Goal: Task Accomplishment & Management: Manage account settings

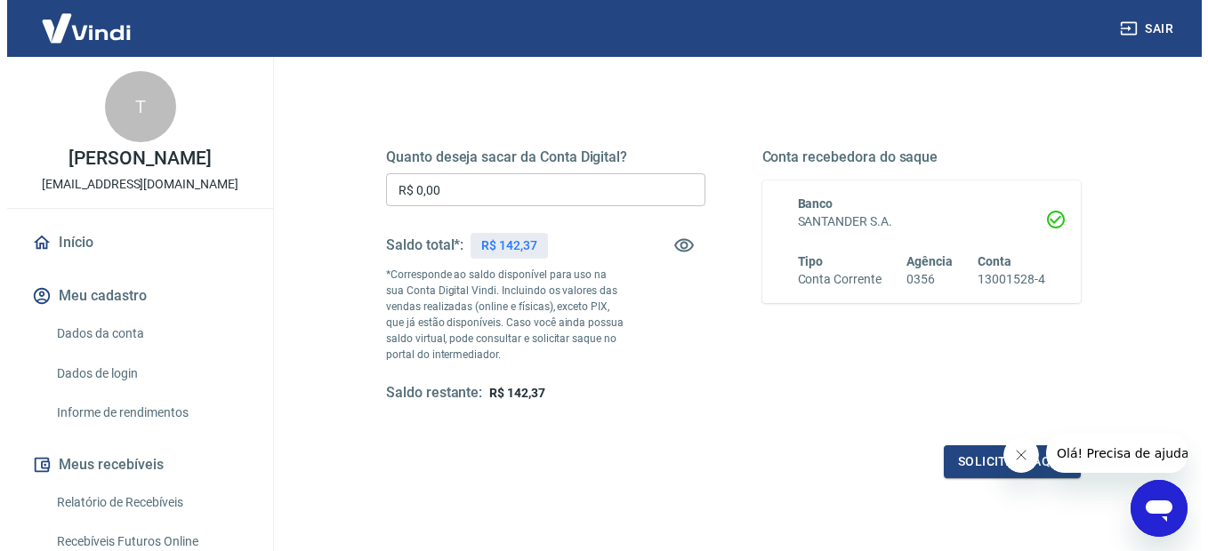
scroll to position [178, 0]
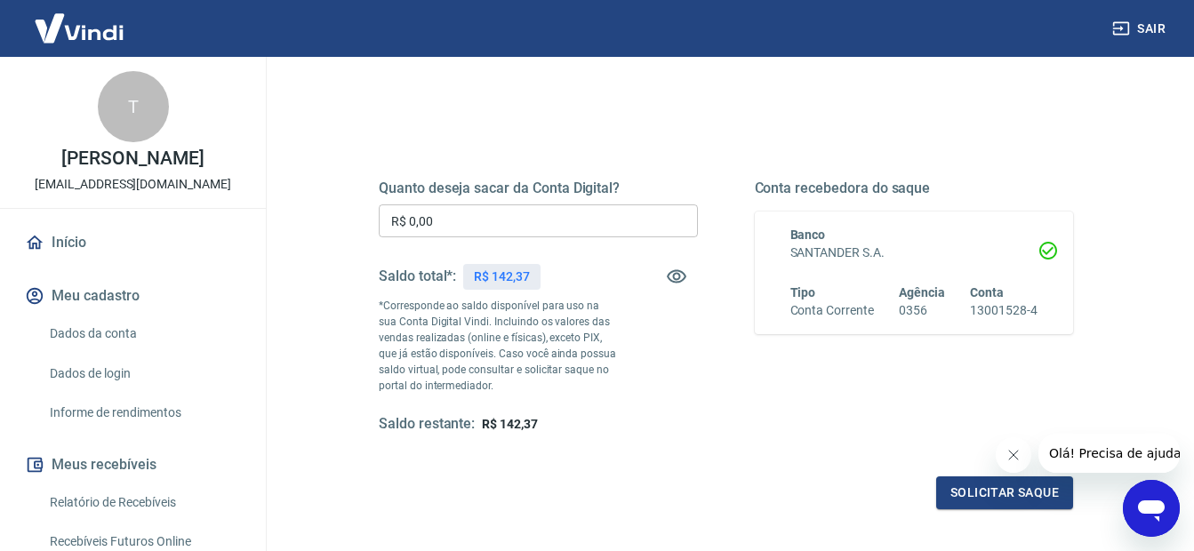
click at [592, 221] on input "R$ 0,00" at bounding box center [538, 221] width 319 height 33
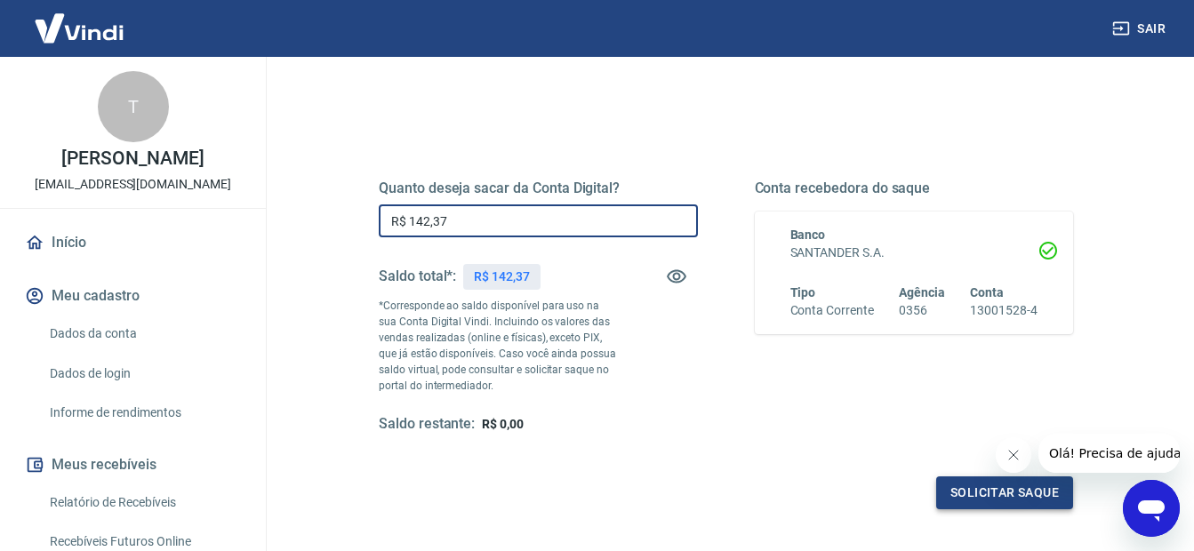
type input "R$ 142,37"
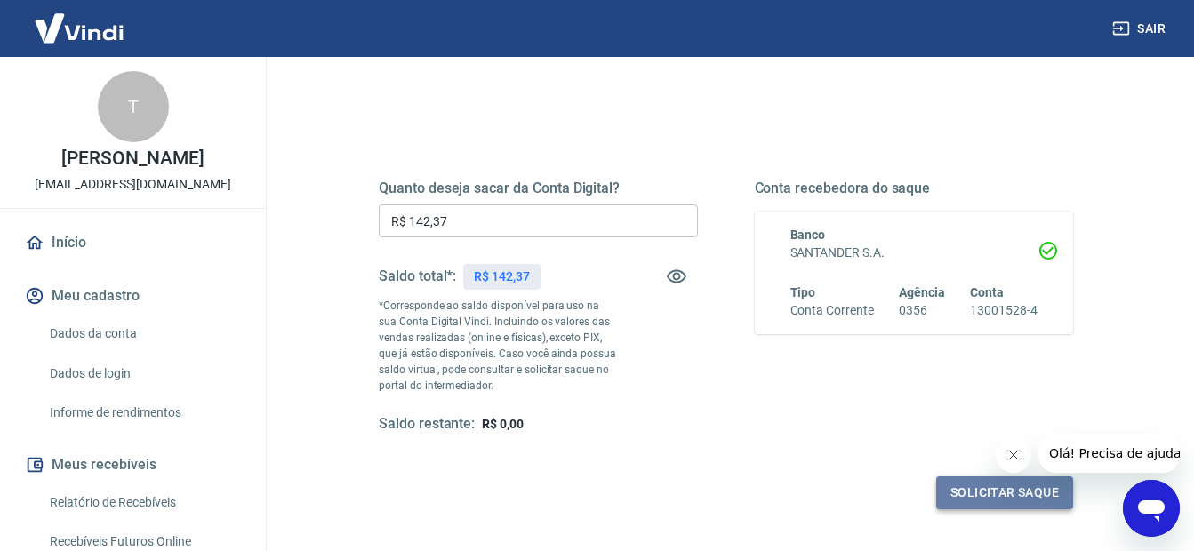
click at [1027, 493] on button "Solicitar saque" at bounding box center [1004, 493] width 137 height 33
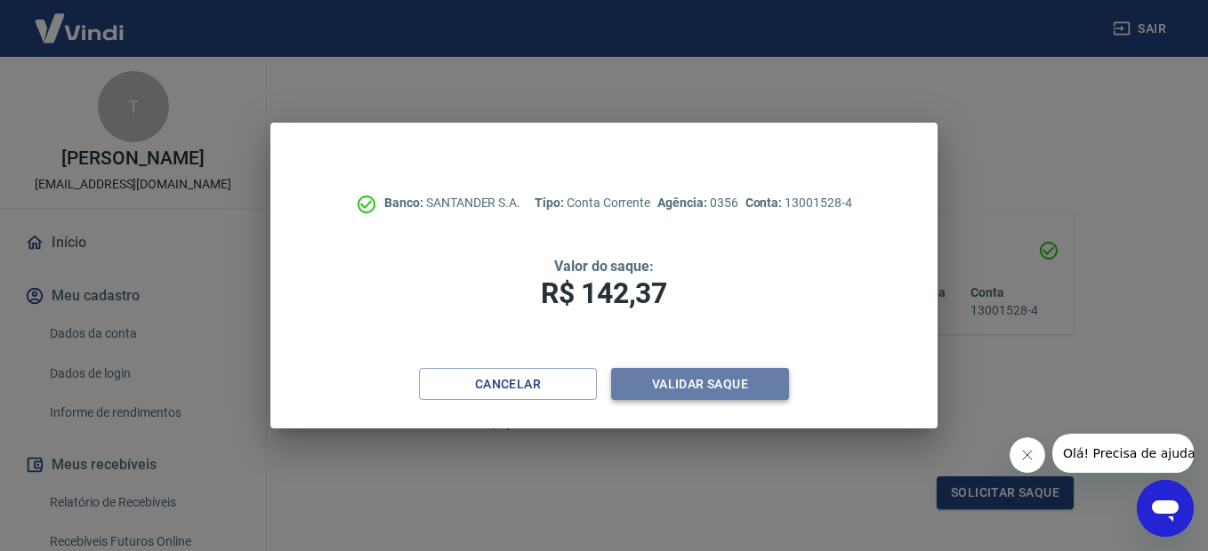
click at [723, 381] on button "Validar saque" at bounding box center [700, 384] width 178 height 33
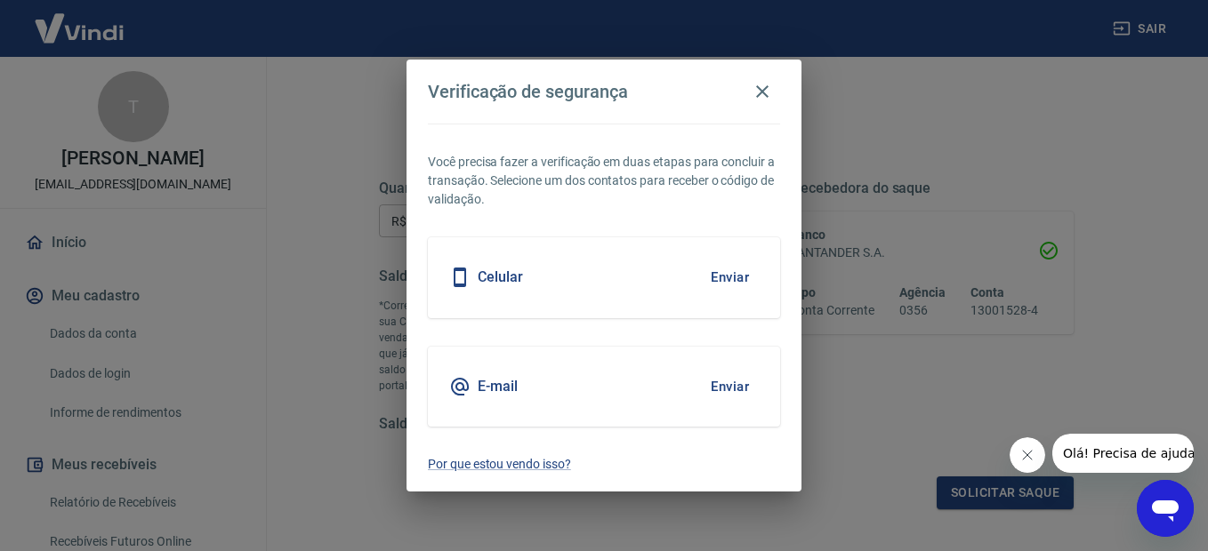
click at [732, 279] on button "Enviar" at bounding box center [730, 277] width 58 height 37
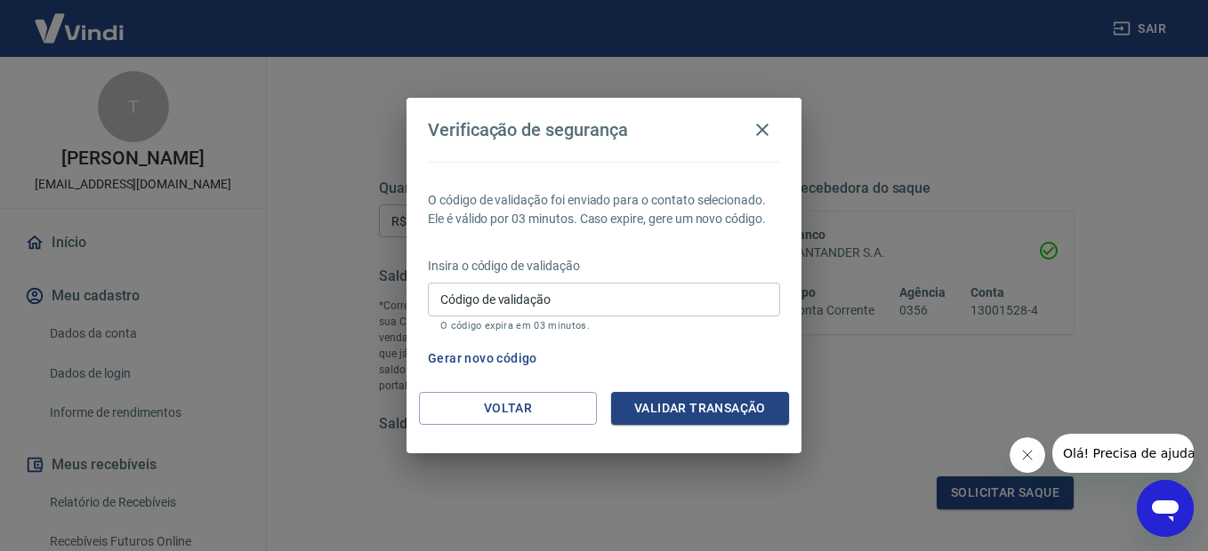
click at [581, 305] on input "Código de validação" at bounding box center [604, 299] width 352 height 33
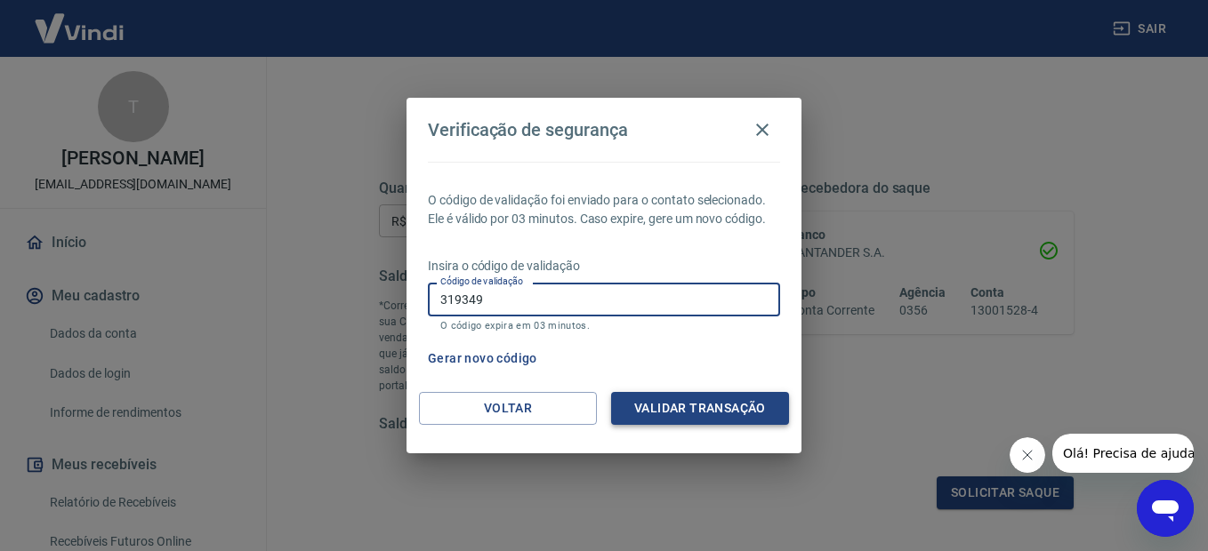
type input "319349"
click at [665, 413] on button "Validar transação" at bounding box center [700, 408] width 178 height 33
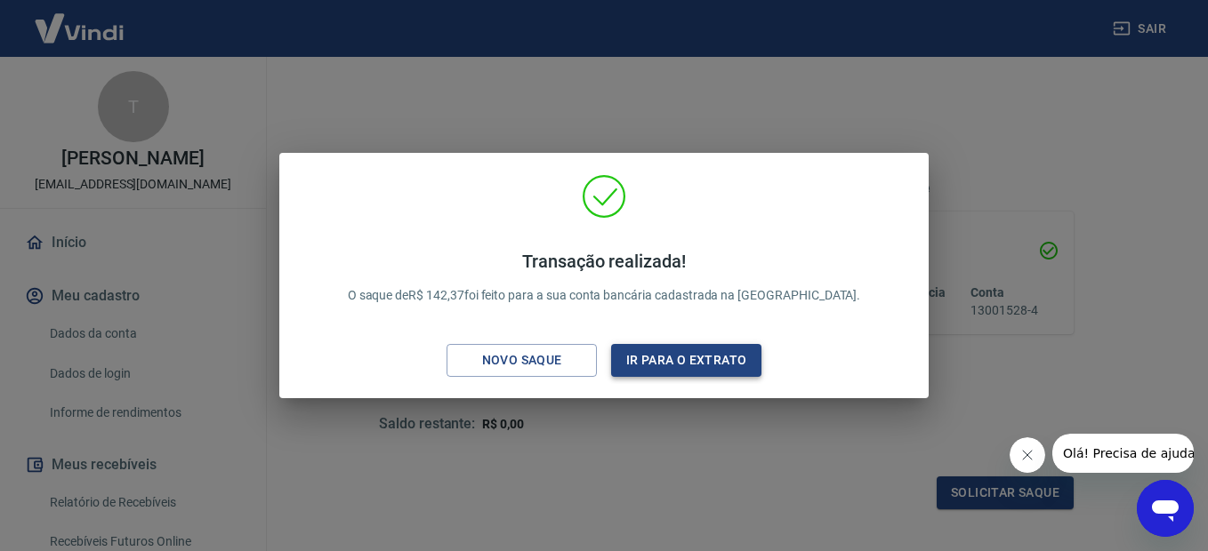
click at [651, 355] on button "Ir para o extrato" at bounding box center [686, 360] width 150 height 33
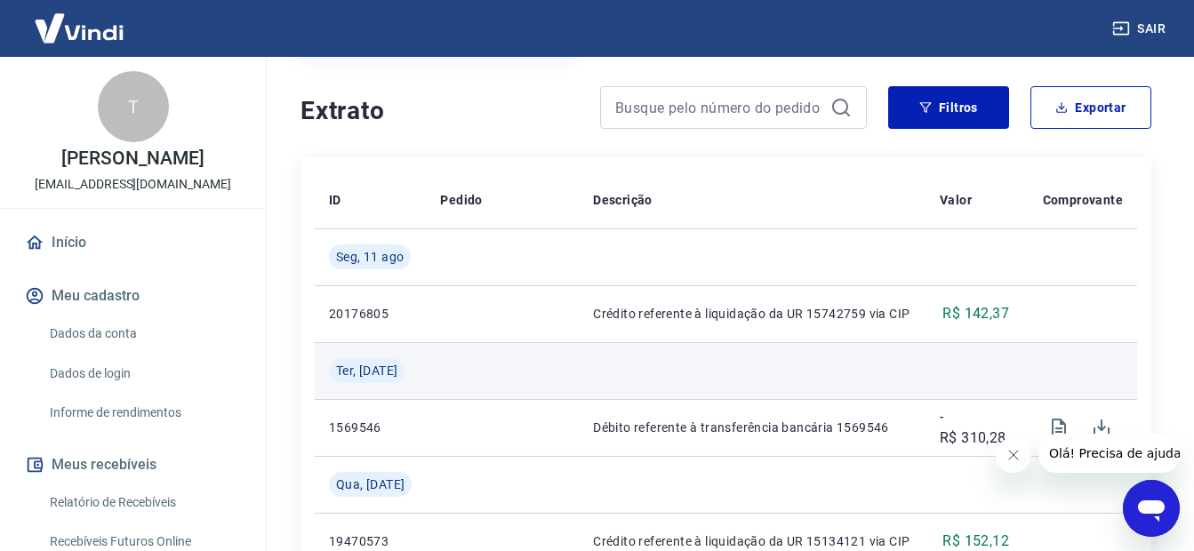
scroll to position [356, 0]
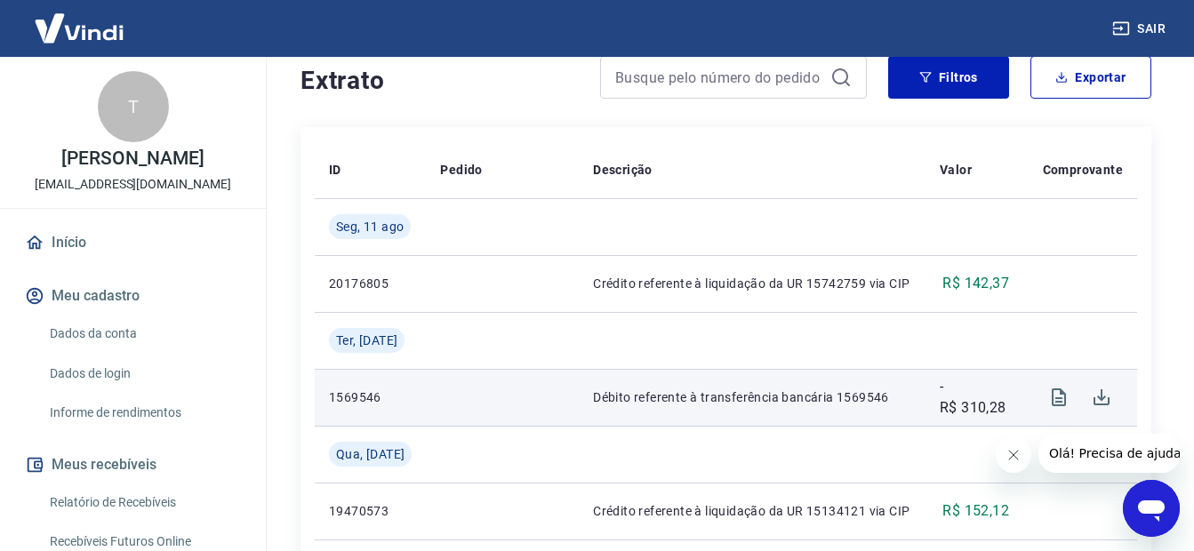
click at [733, 401] on p "Débito referente à transferência bancária 1569546" at bounding box center [752, 398] width 318 height 18
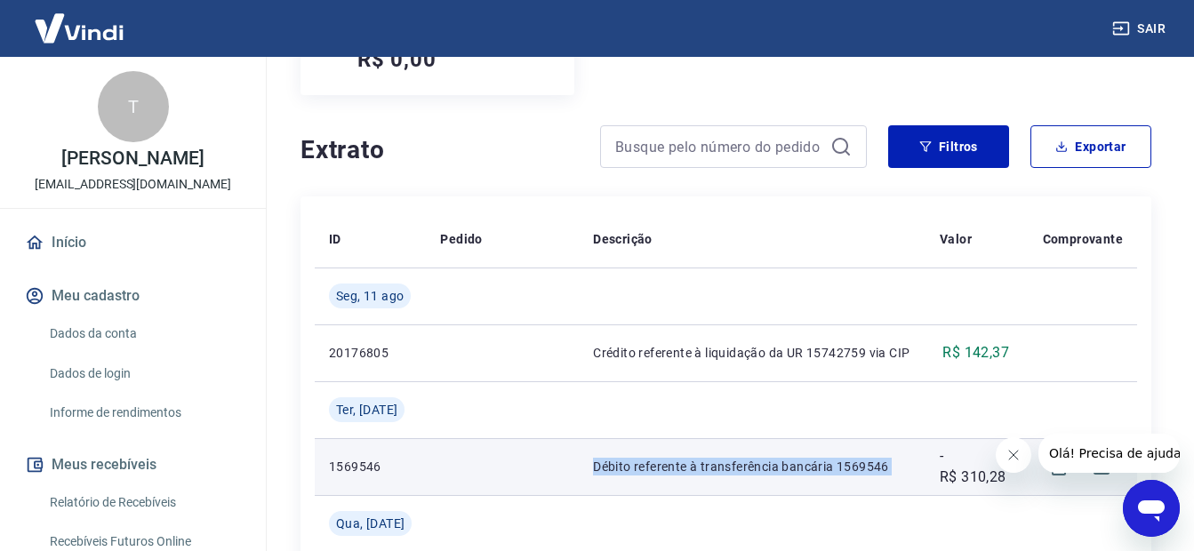
scroll to position [267, 0]
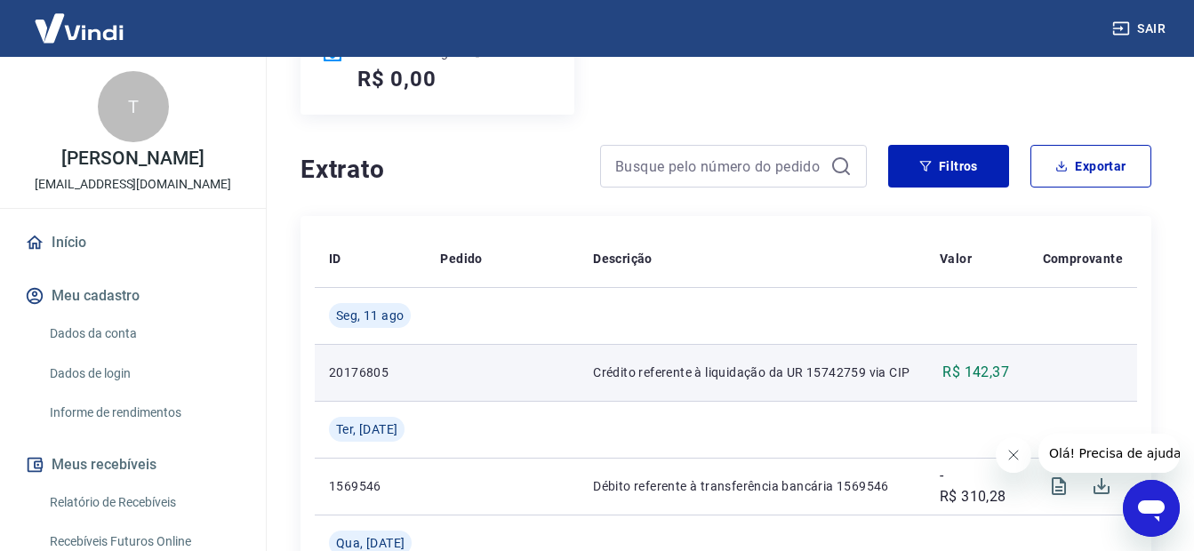
click at [823, 374] on p "Crédito referente à liquidação da UR 15742759 via CIP" at bounding box center [752, 373] width 318 height 18
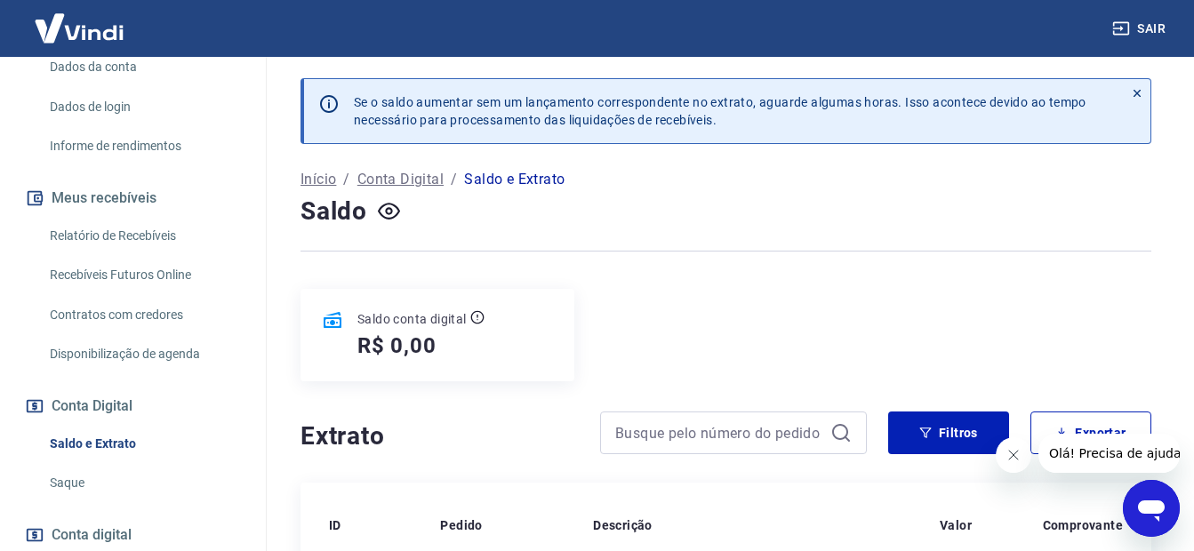
scroll to position [0, 0]
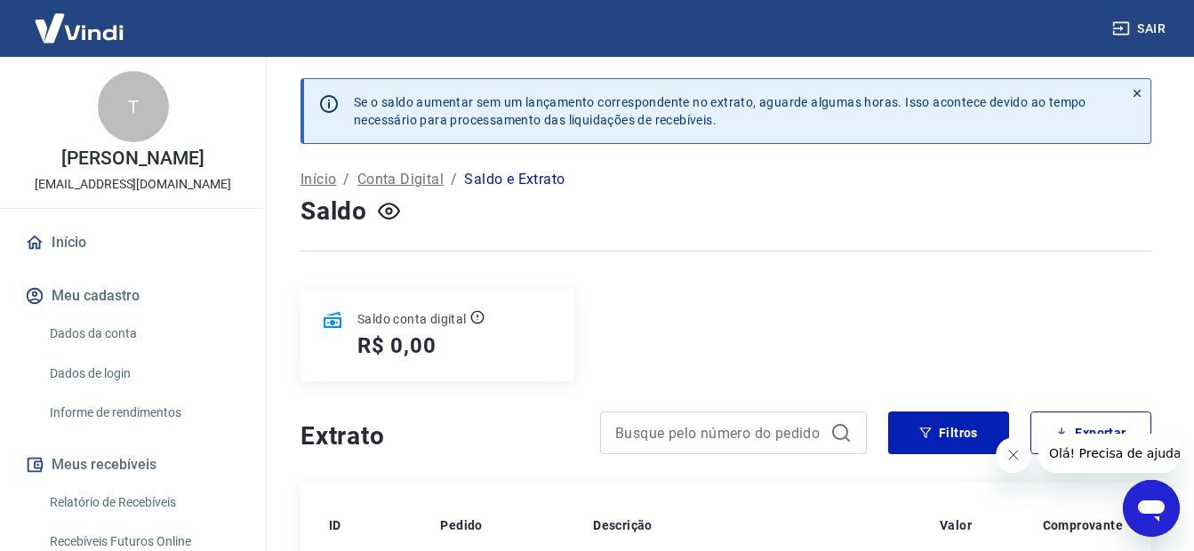
click at [1136, 95] on icon at bounding box center [1137, 93] width 12 height 12
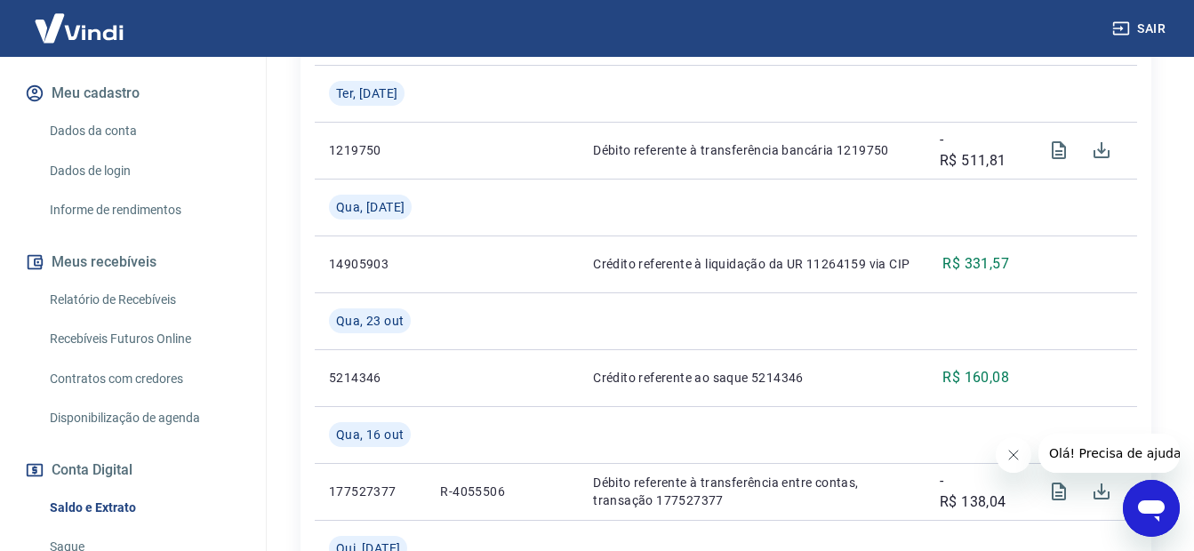
scroll to position [267, 0]
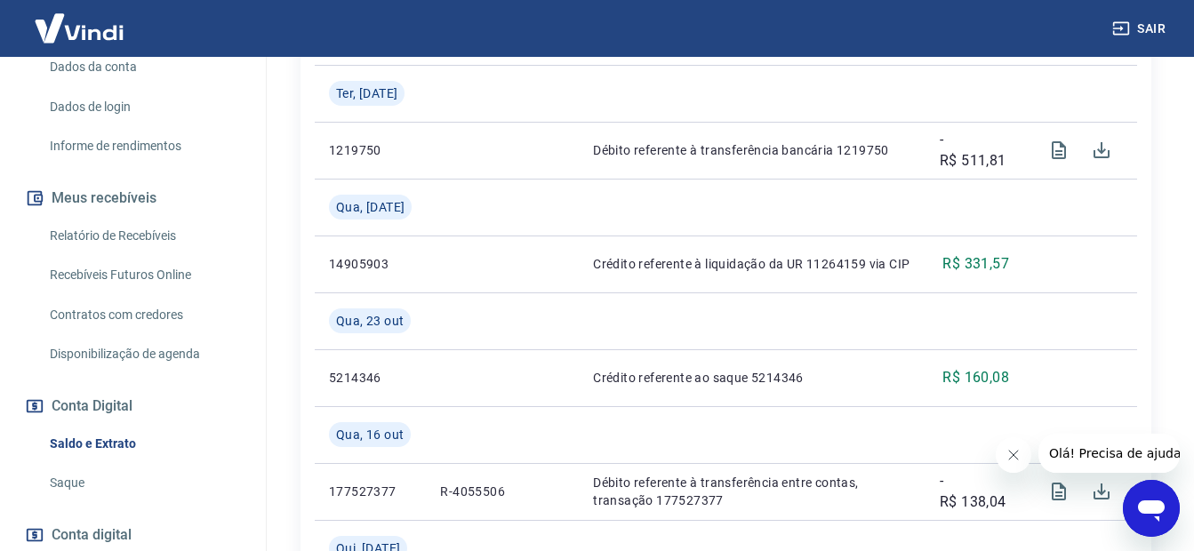
click at [146, 254] on link "Relatório de Recebíveis" at bounding box center [144, 236] width 202 height 36
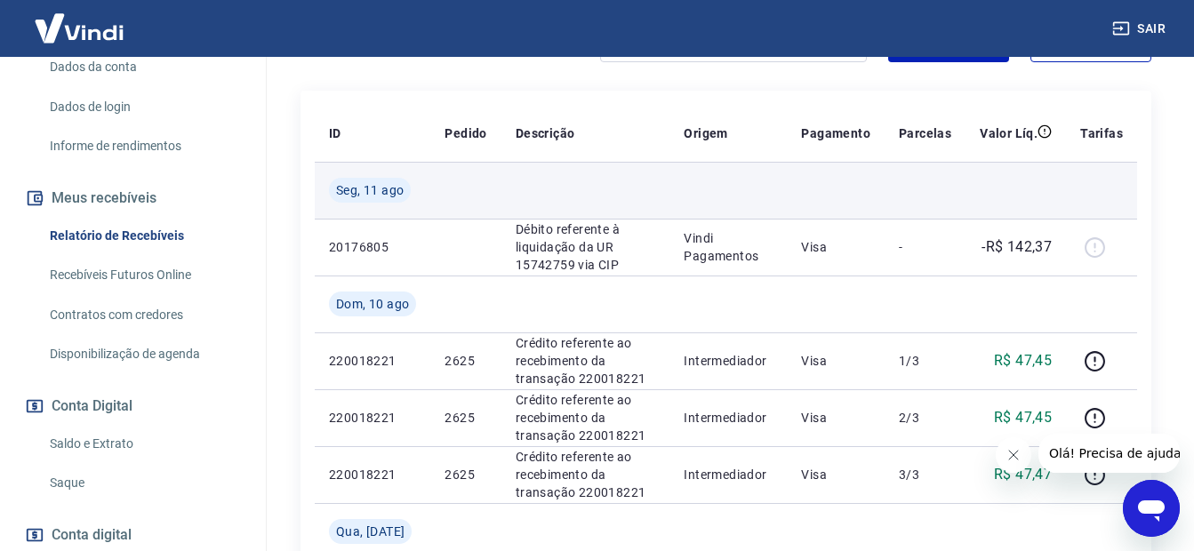
scroll to position [267, 0]
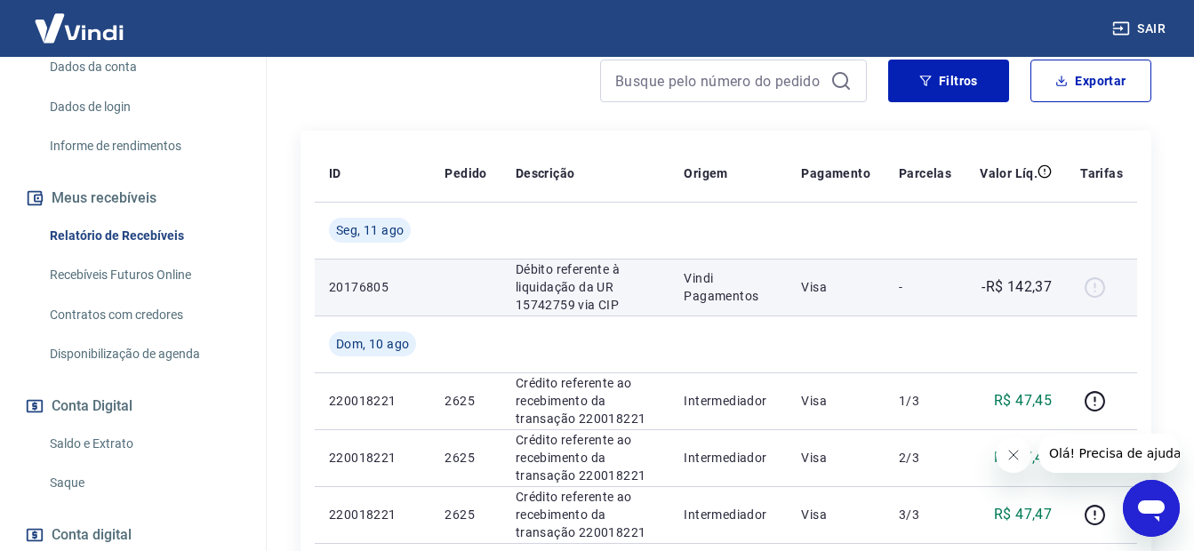
click at [600, 304] on p "Débito referente à liquidação da UR 15742759 via CIP" at bounding box center [586, 287] width 141 height 53
click at [727, 296] on p "Vindi Pagamentos" at bounding box center [728, 287] width 89 height 36
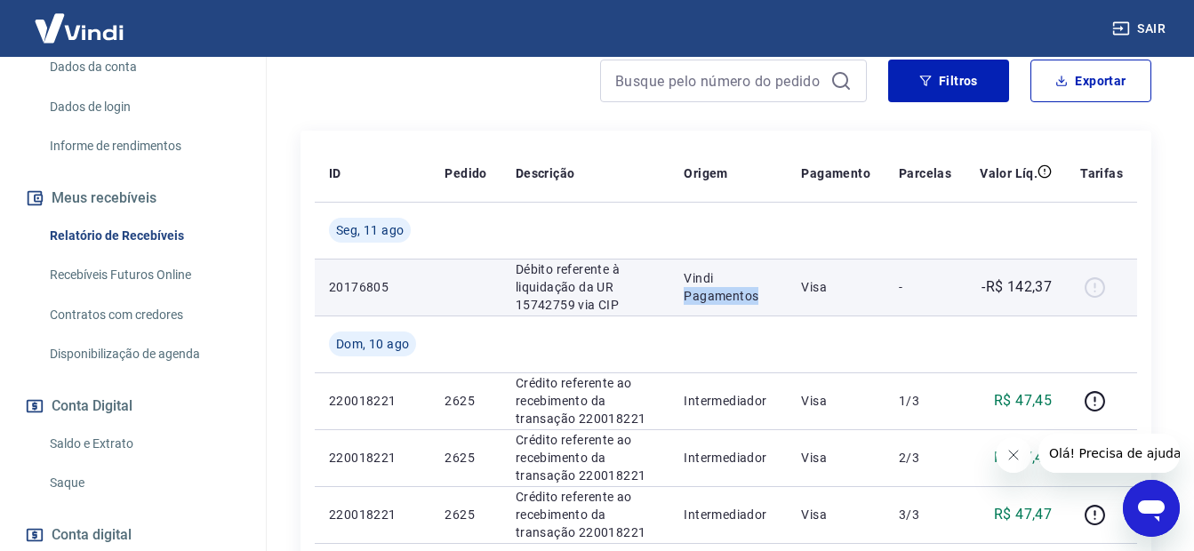
click at [727, 296] on p "Vindi Pagamentos" at bounding box center [728, 287] width 89 height 36
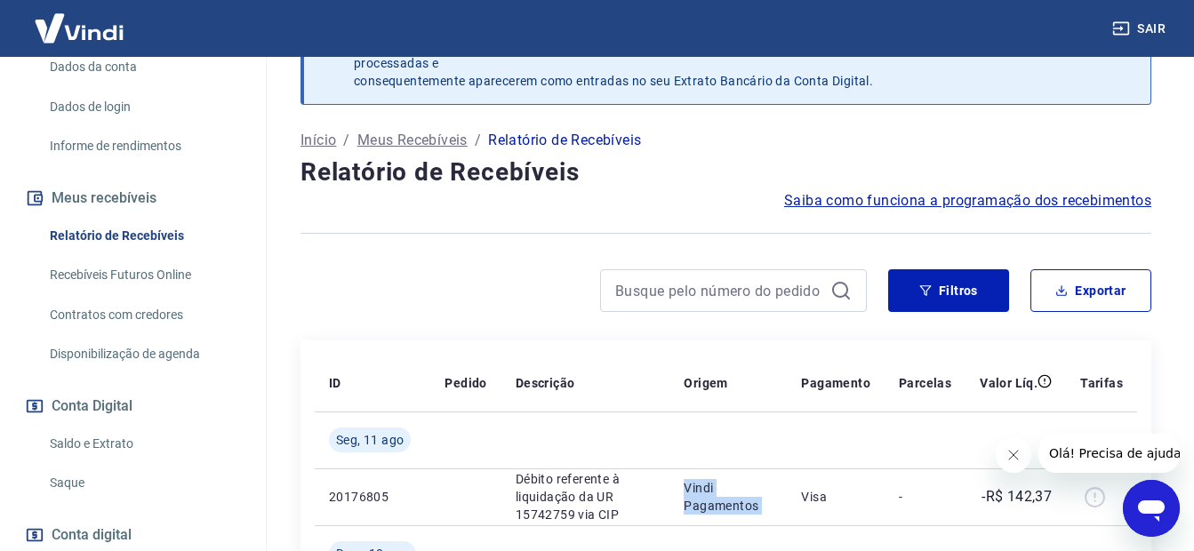
scroll to position [0, 0]
